Goal: Information Seeking & Learning: Learn about a topic

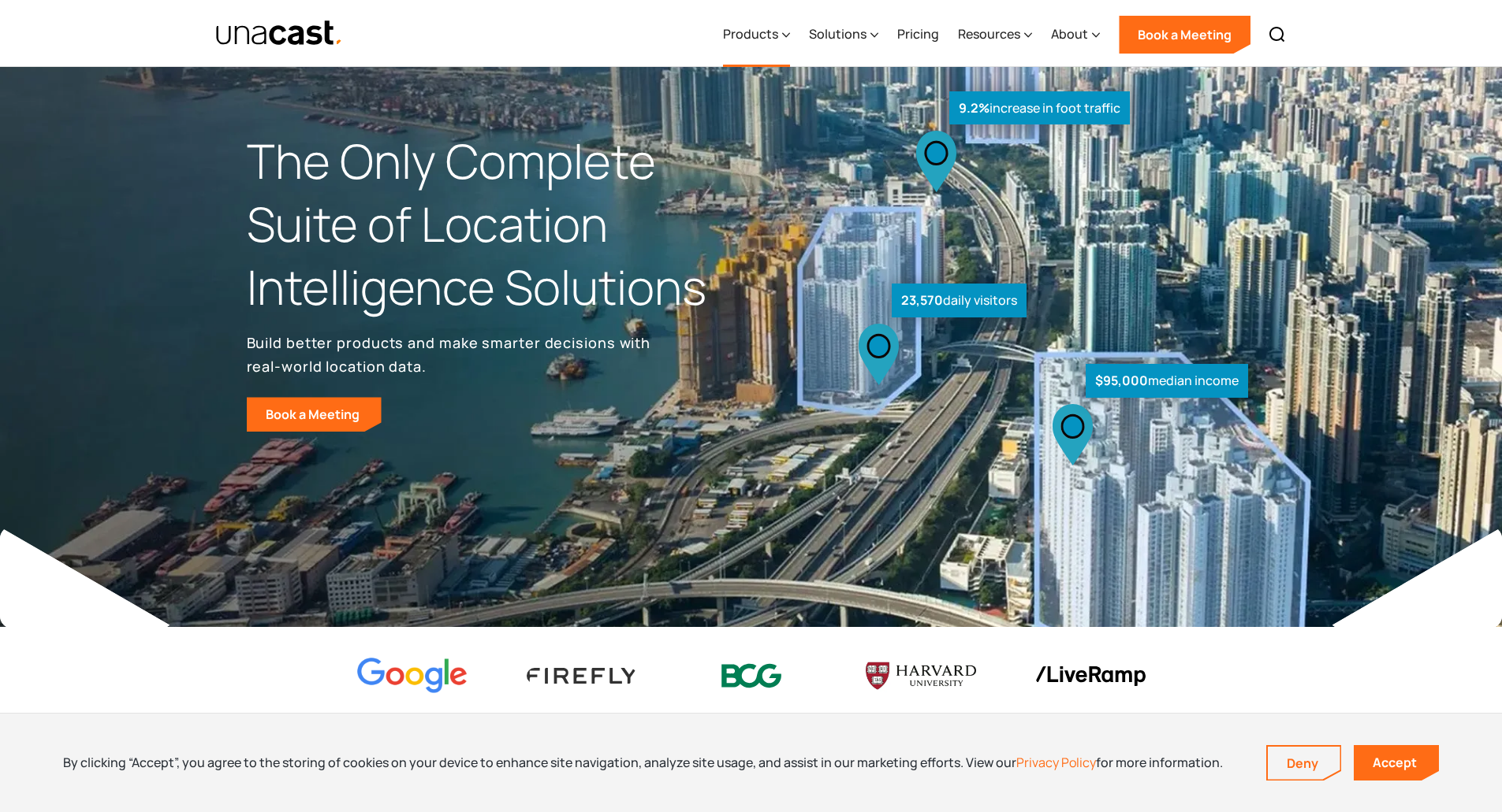
click at [766, 30] on div "Products" at bounding box center [750, 34] width 55 height 19
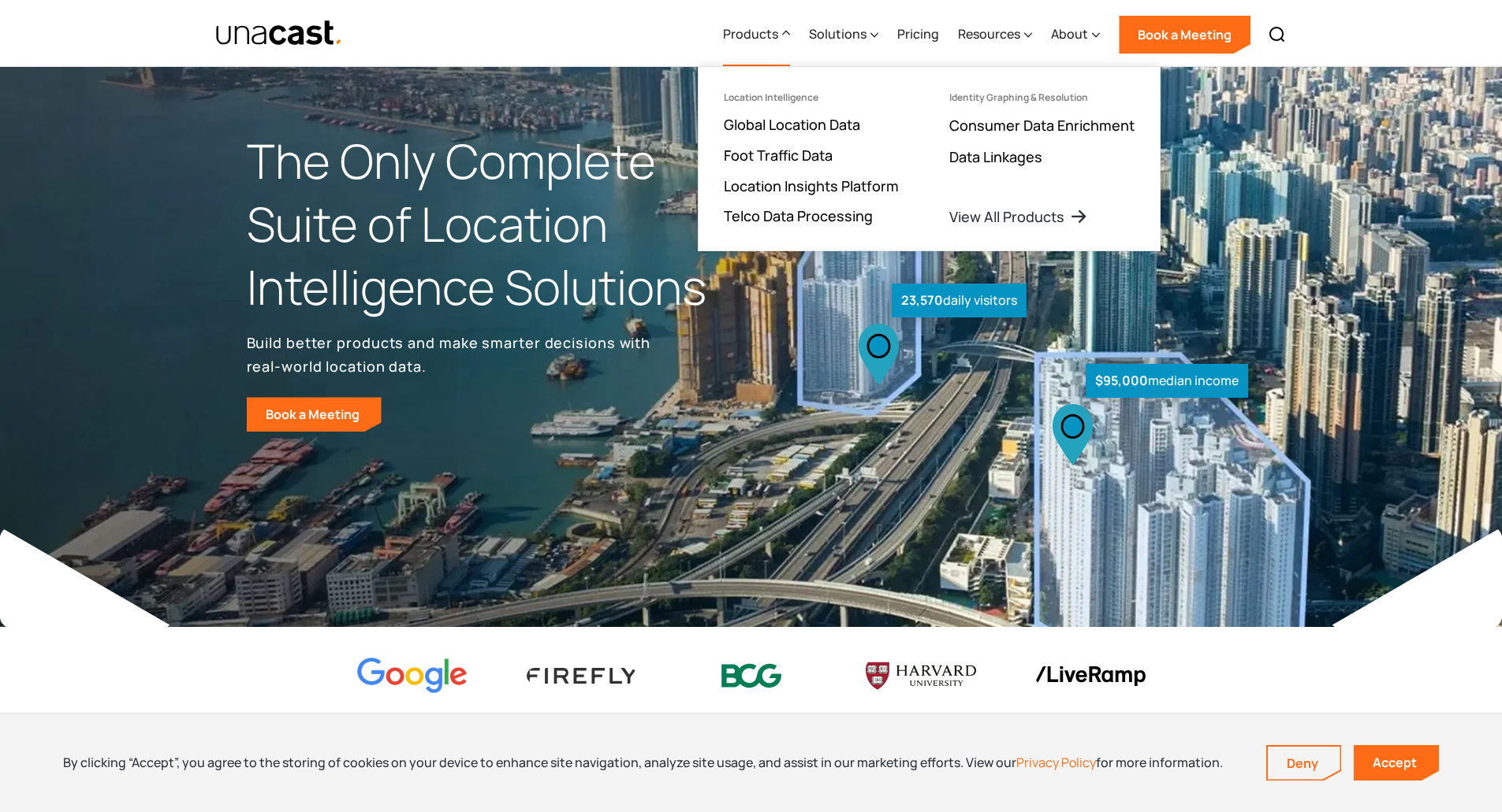
click at [1340, 34] on div "What are you looking for? ****** Products Location Intelligence Global Location…" at bounding box center [751, 33] width 1502 height 67
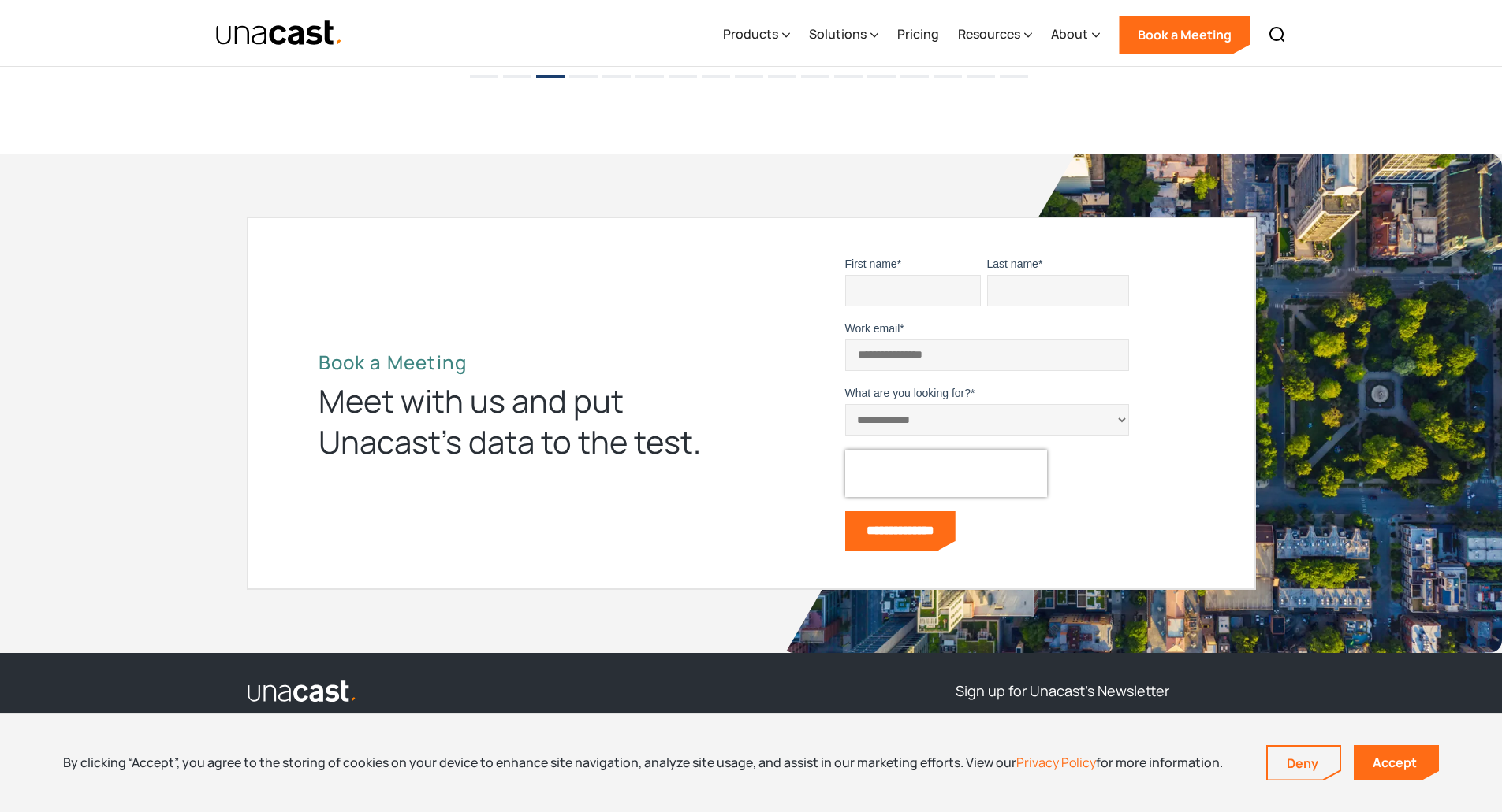
scroll to position [4728, 0]
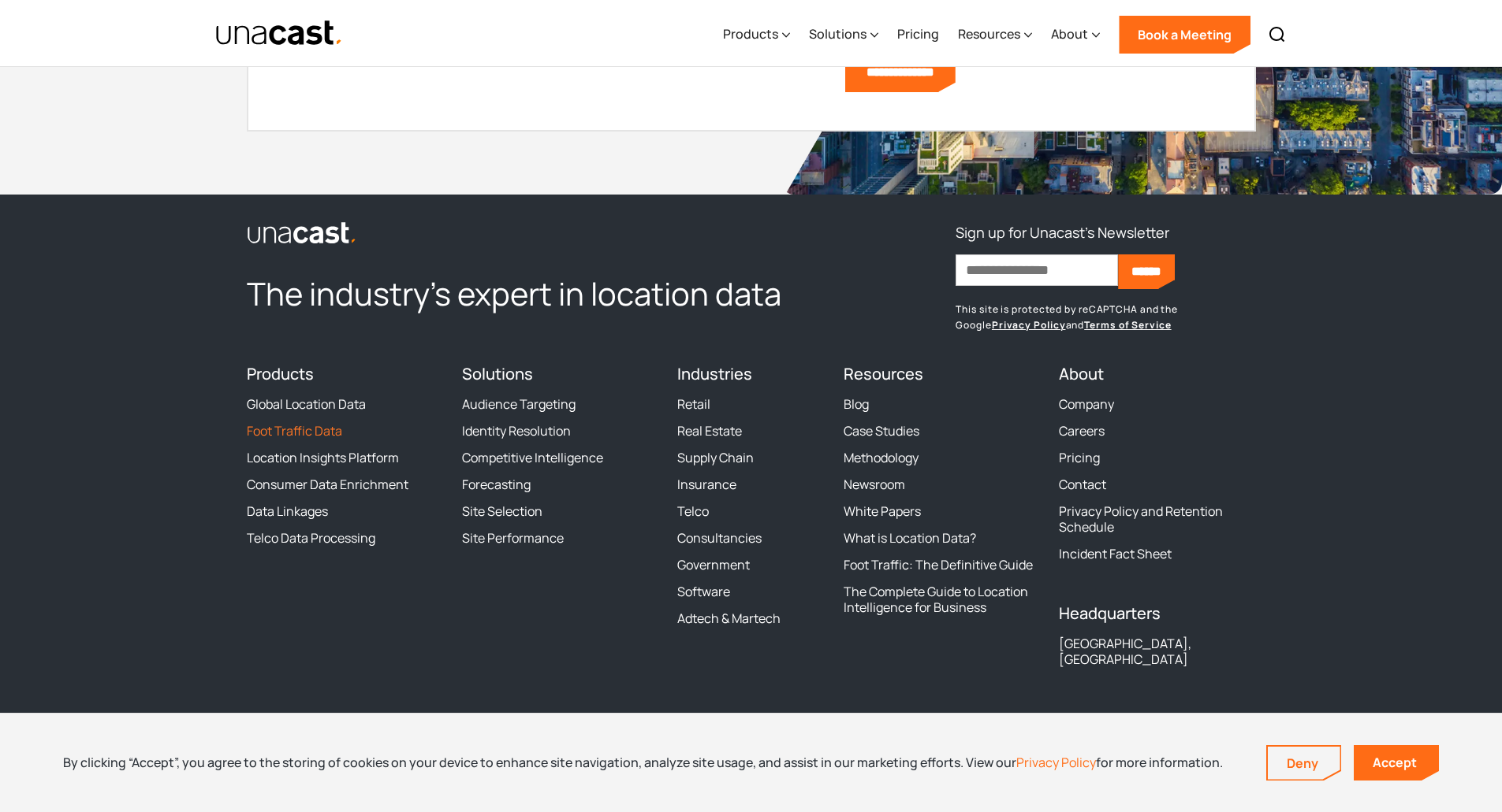
click at [273, 432] on link "Foot Traffic Data" at bounding box center [294, 431] width 95 height 16
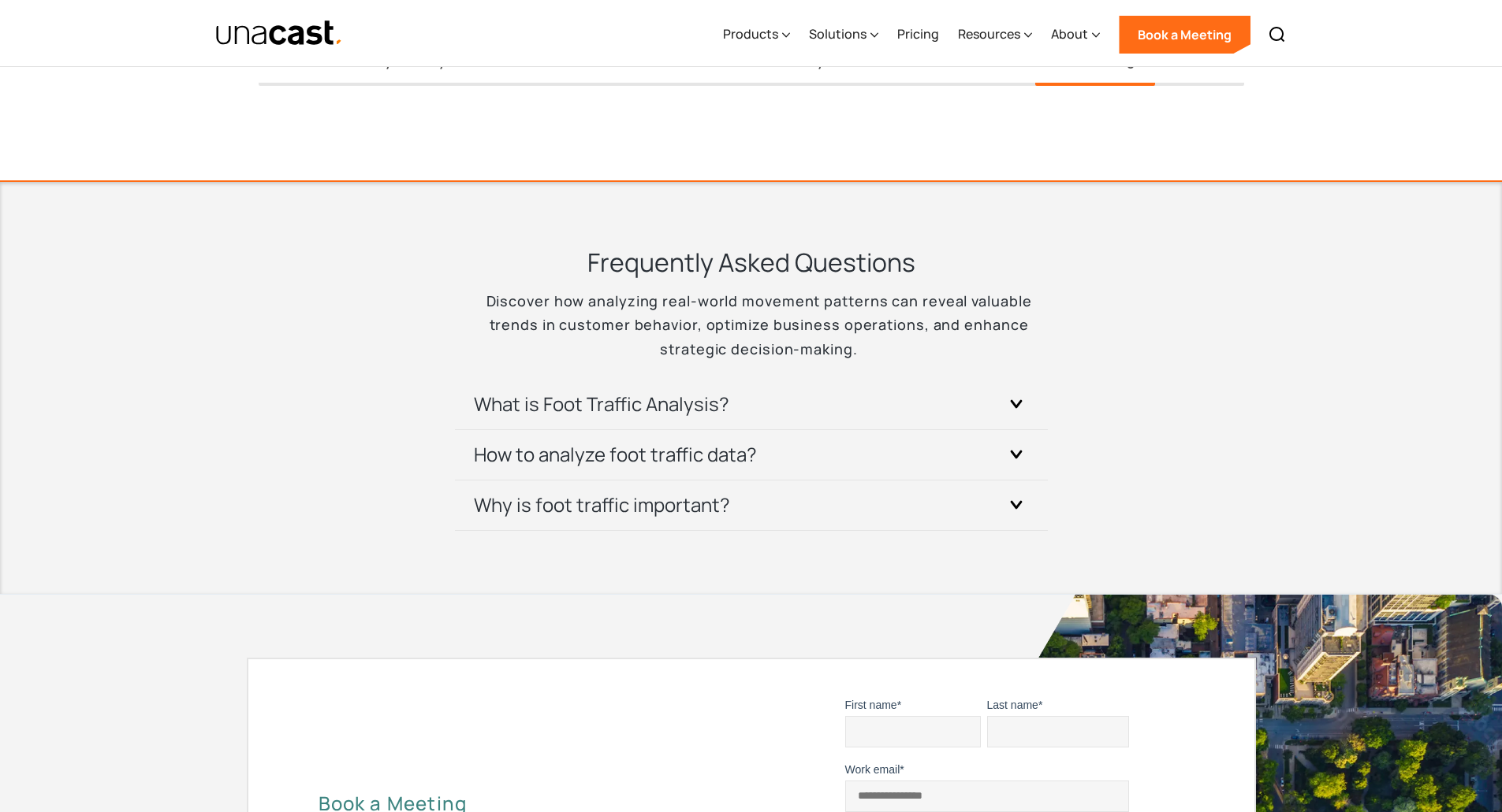
scroll to position [3546, 0]
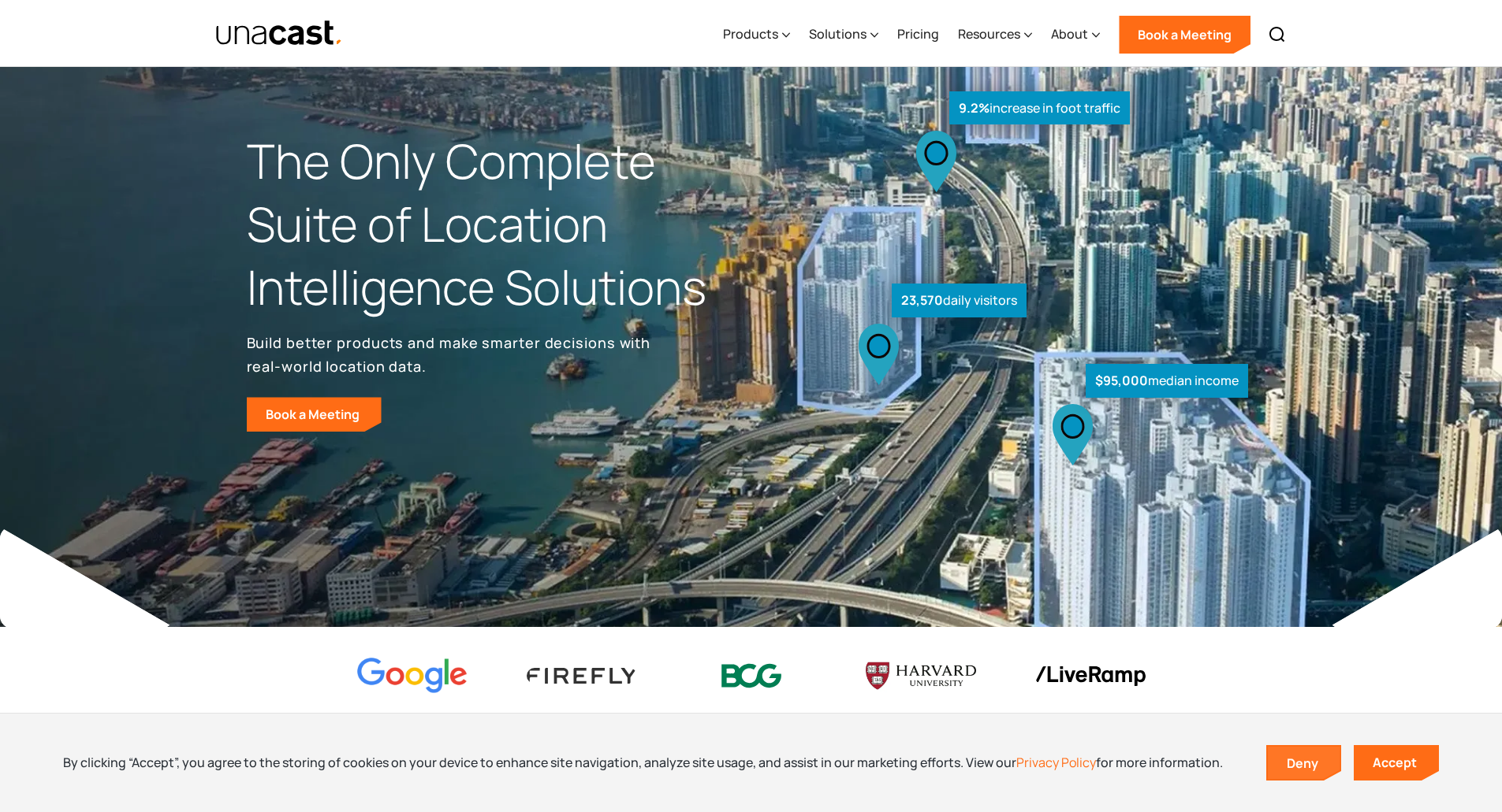
click at [1320, 773] on link "Deny" at bounding box center [1303, 764] width 73 height 33
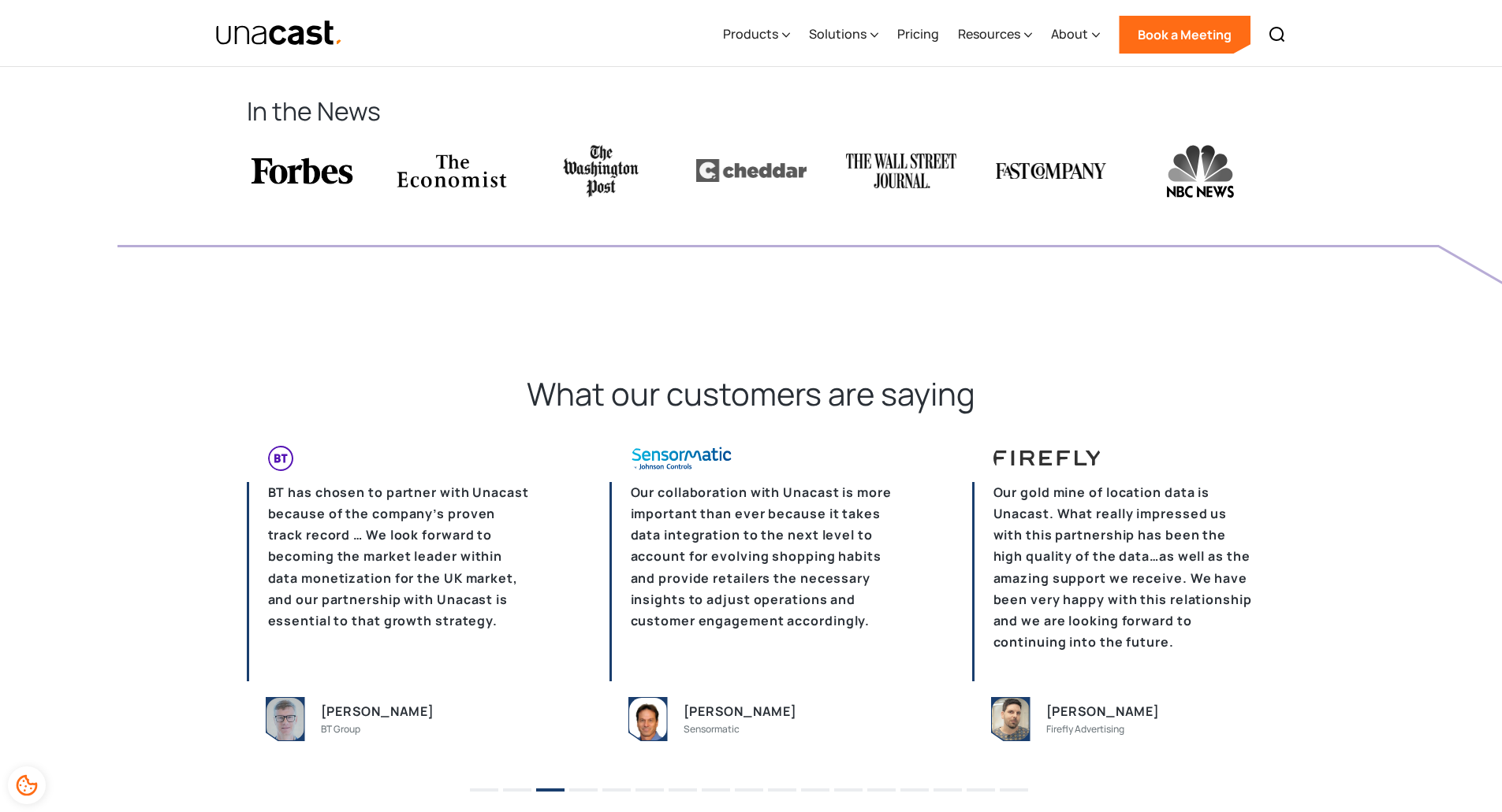
scroll to position [4728, 0]
